Goal: Task Accomplishment & Management: Use online tool/utility

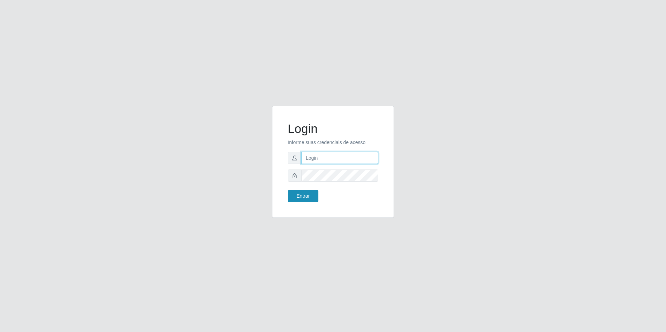
type input "[EMAIL_ADDRESS][DOMAIN_NAME]"
click at [306, 197] on button "Entrar" at bounding box center [303, 196] width 31 height 12
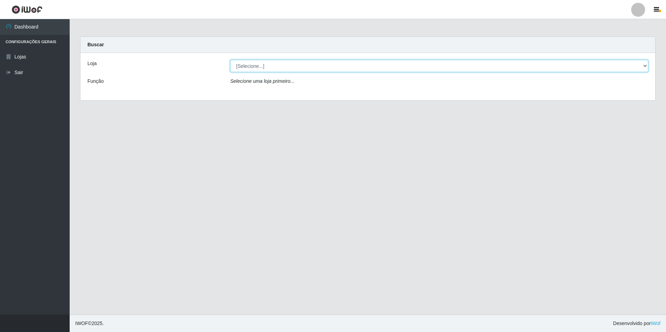
click at [644, 65] on select "[Selecione...] Extrabom - Loja 57 Anchieta" at bounding box center [439, 66] width 418 height 12
select select "470"
click at [230, 60] on select "[Selecione...] Extrabom - Loja 57 Anchieta" at bounding box center [439, 66] width 418 height 12
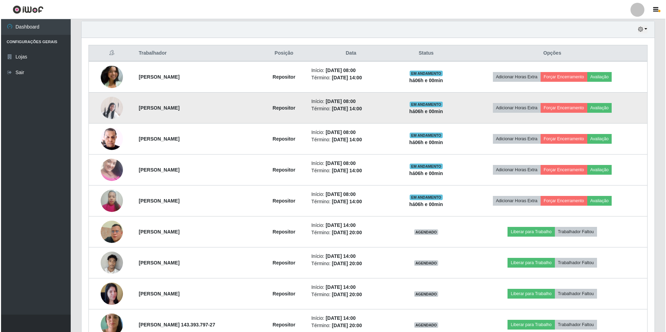
scroll to position [285, 0]
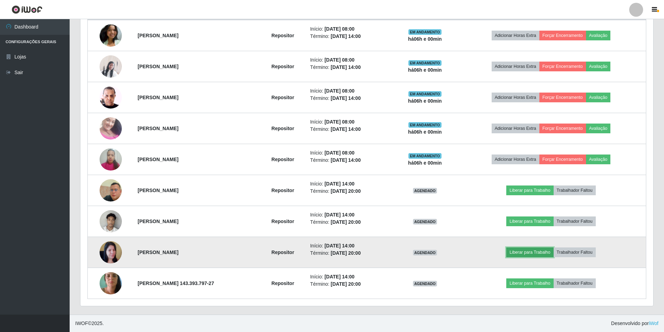
click at [525, 251] on button "Liberar para Trabalho" at bounding box center [529, 253] width 47 height 10
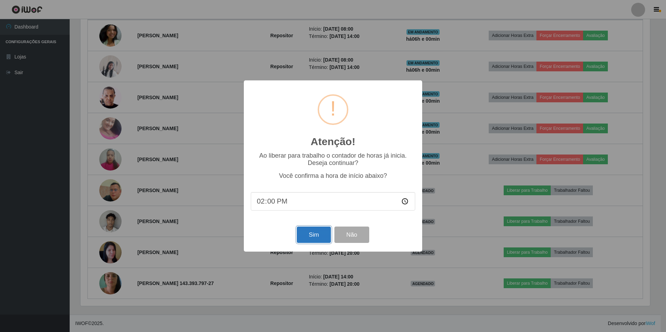
click at [306, 232] on button "Sim" at bounding box center [314, 235] width 34 height 16
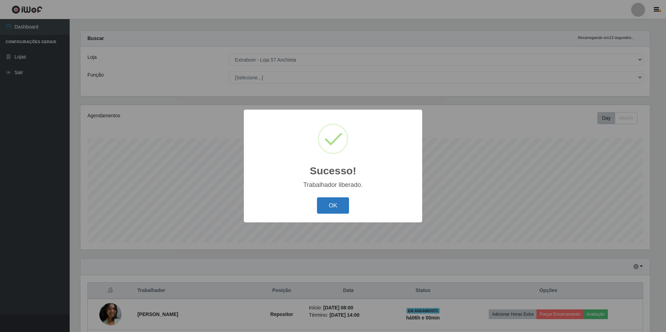
click at [337, 206] on button "OK" at bounding box center [333, 205] width 32 height 16
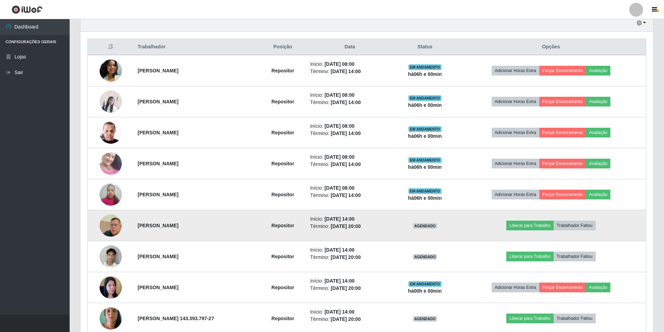
scroll to position [285, 0]
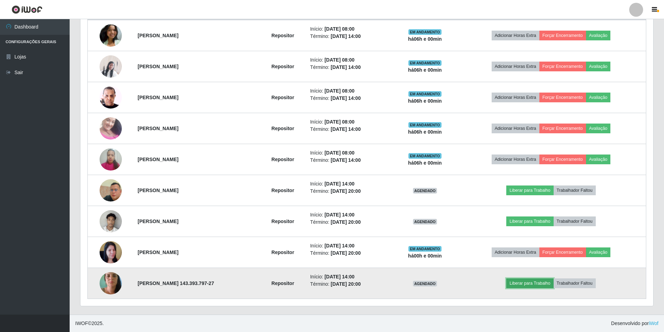
click at [540, 284] on button "Liberar para Trabalho" at bounding box center [529, 284] width 47 height 10
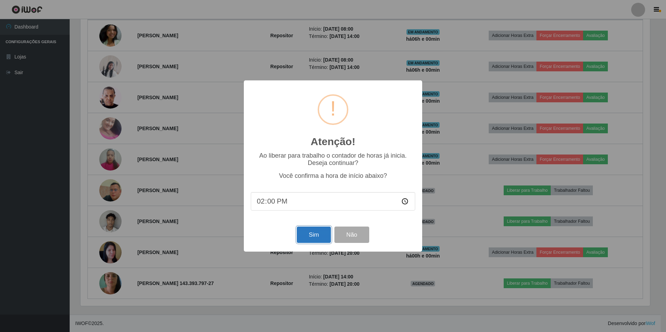
click at [320, 231] on button "Sim" at bounding box center [314, 235] width 34 height 16
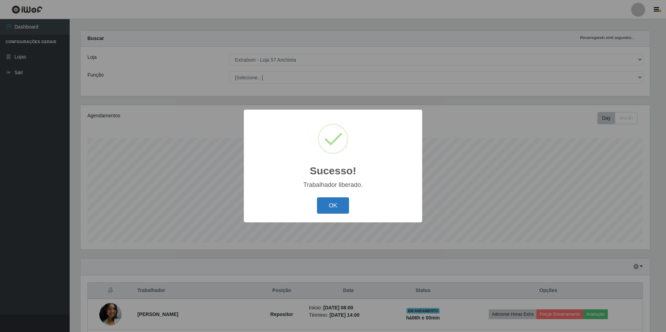
click at [334, 205] on button "OK" at bounding box center [333, 205] width 32 height 16
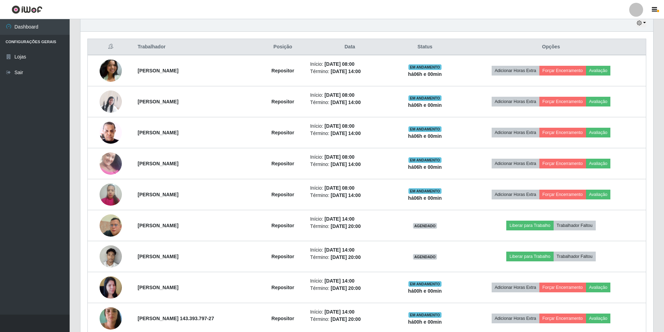
scroll to position [285, 0]
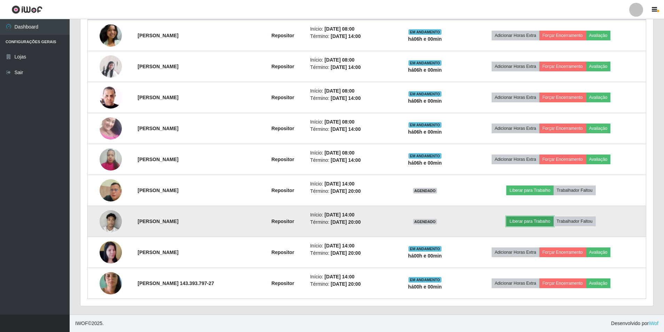
click at [547, 224] on button "Liberar para Trabalho" at bounding box center [529, 222] width 47 height 10
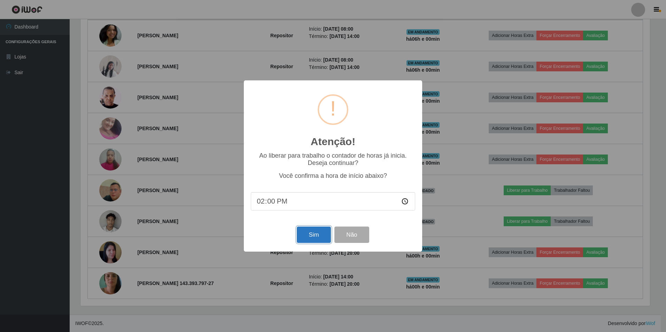
click at [307, 233] on button "Sim" at bounding box center [314, 235] width 34 height 16
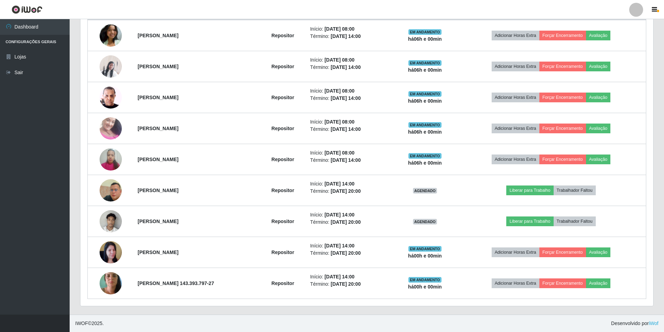
scroll to position [0, 0]
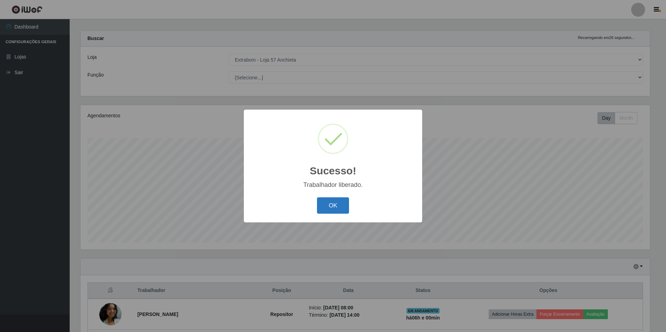
click at [341, 204] on button "OK" at bounding box center [333, 205] width 32 height 16
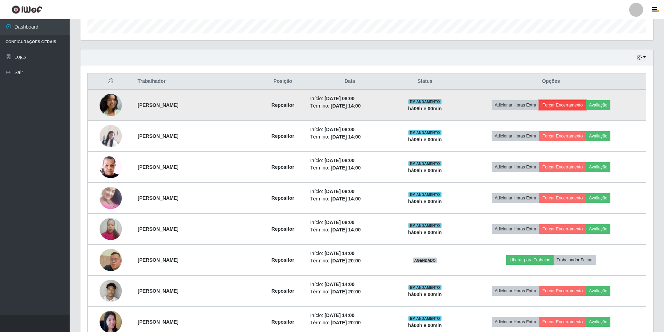
click at [568, 103] on button "Forçar Encerramento" at bounding box center [562, 105] width 47 height 10
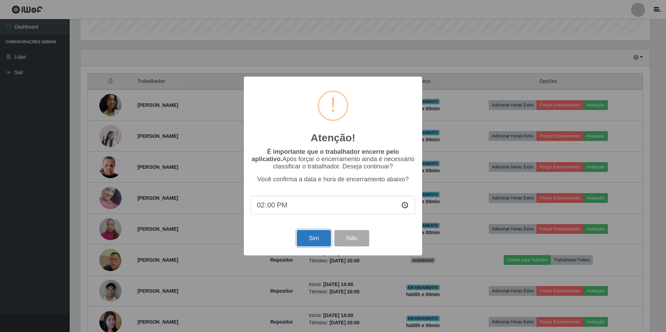
click at [321, 239] on button "Sim" at bounding box center [314, 238] width 34 height 16
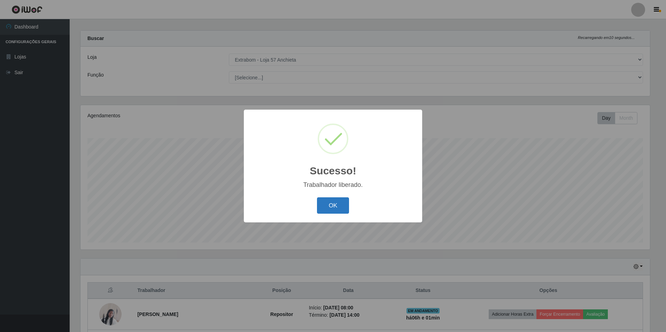
click at [339, 208] on button "OK" at bounding box center [333, 205] width 32 height 16
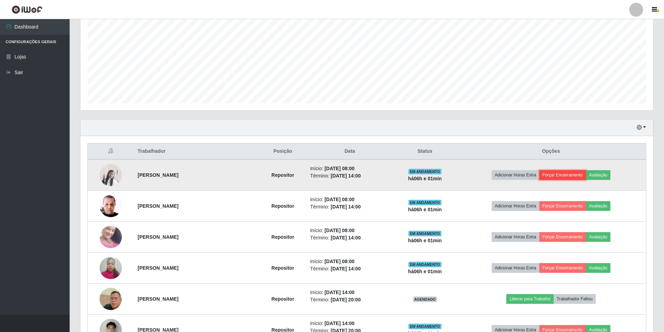
click at [572, 177] on button "Forçar Encerramento" at bounding box center [562, 175] width 47 height 10
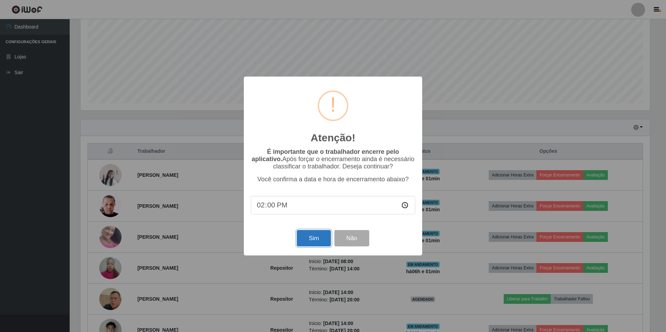
click at [319, 234] on button "Sim" at bounding box center [314, 238] width 34 height 16
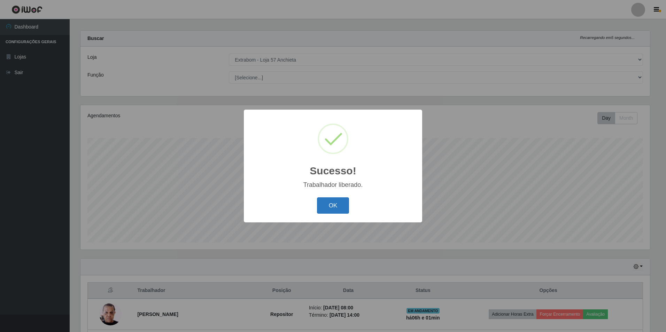
click at [336, 204] on button "OK" at bounding box center [333, 205] width 32 height 16
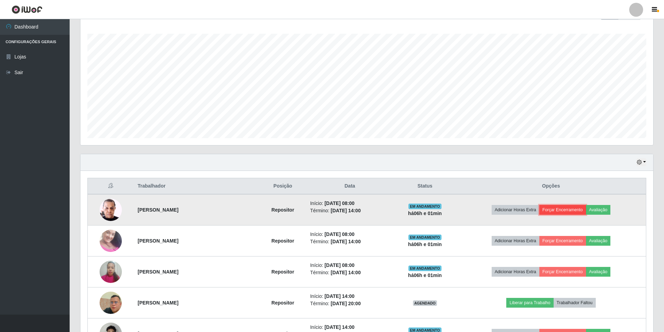
click at [563, 208] on button "Forçar Encerramento" at bounding box center [562, 210] width 47 height 10
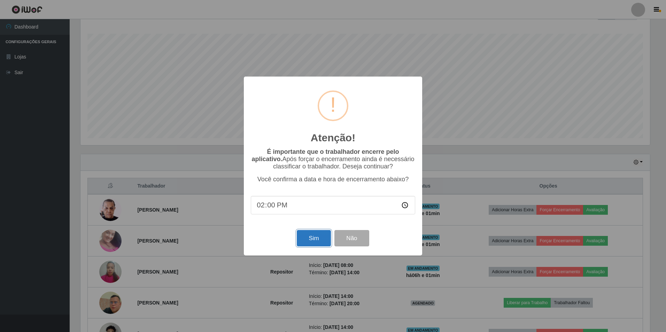
click at [312, 240] on button "Sim" at bounding box center [314, 238] width 34 height 16
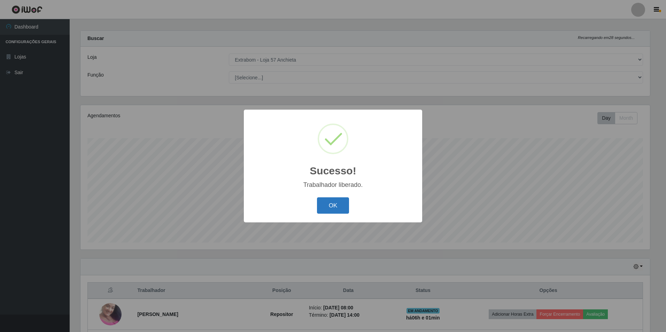
click at [335, 206] on button "OK" at bounding box center [333, 205] width 32 height 16
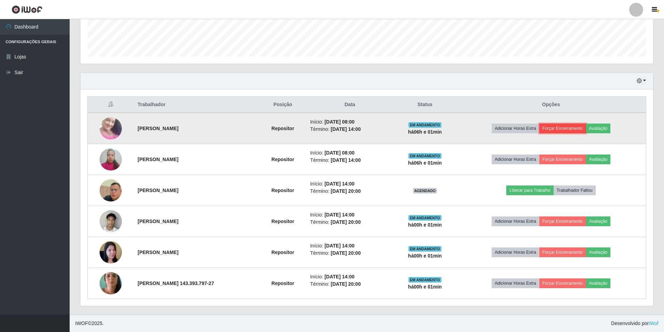
click at [582, 126] on button "Forçar Encerramento" at bounding box center [562, 129] width 47 height 10
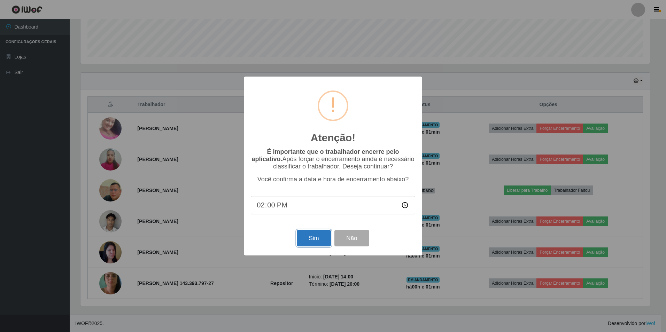
click at [310, 235] on button "Sim" at bounding box center [314, 238] width 34 height 16
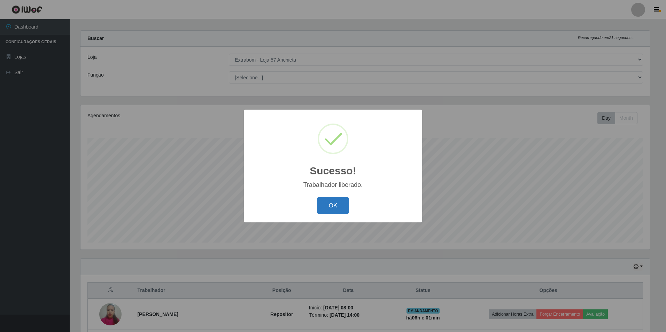
click at [326, 203] on button "OK" at bounding box center [333, 205] width 32 height 16
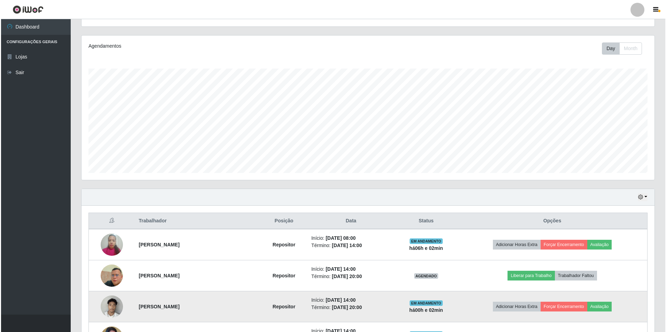
scroll to position [146, 0]
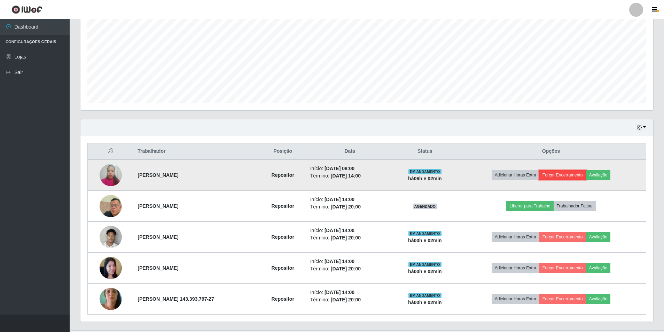
click at [569, 174] on button "Forçar Encerramento" at bounding box center [562, 175] width 47 height 10
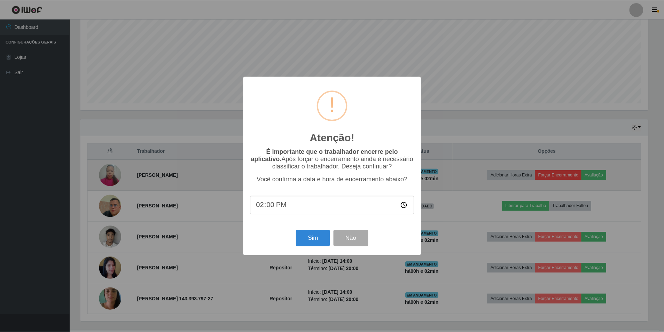
scroll to position [145, 569]
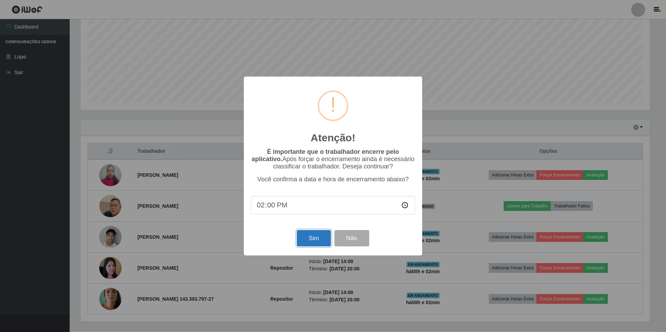
click at [319, 236] on button "Sim" at bounding box center [314, 238] width 34 height 16
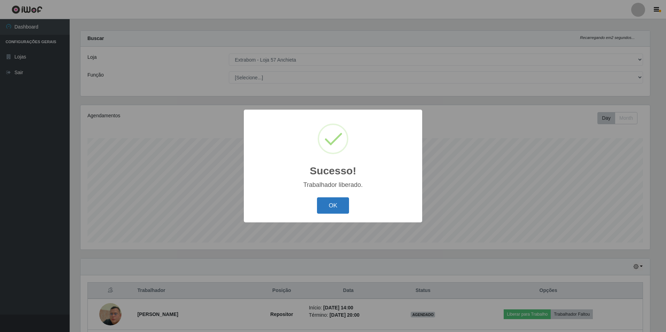
click at [334, 205] on button "OK" at bounding box center [333, 205] width 32 height 16
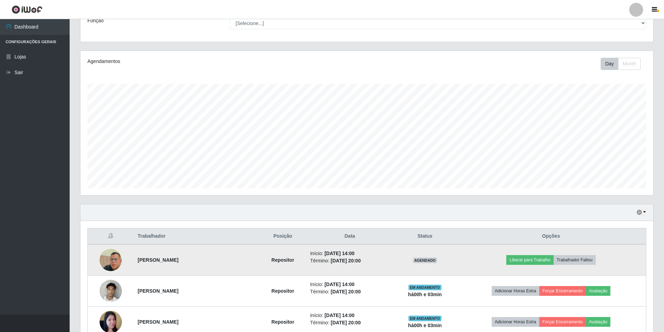
scroll to position [130, 0]
